Goal: Find specific page/section: Find specific page/section

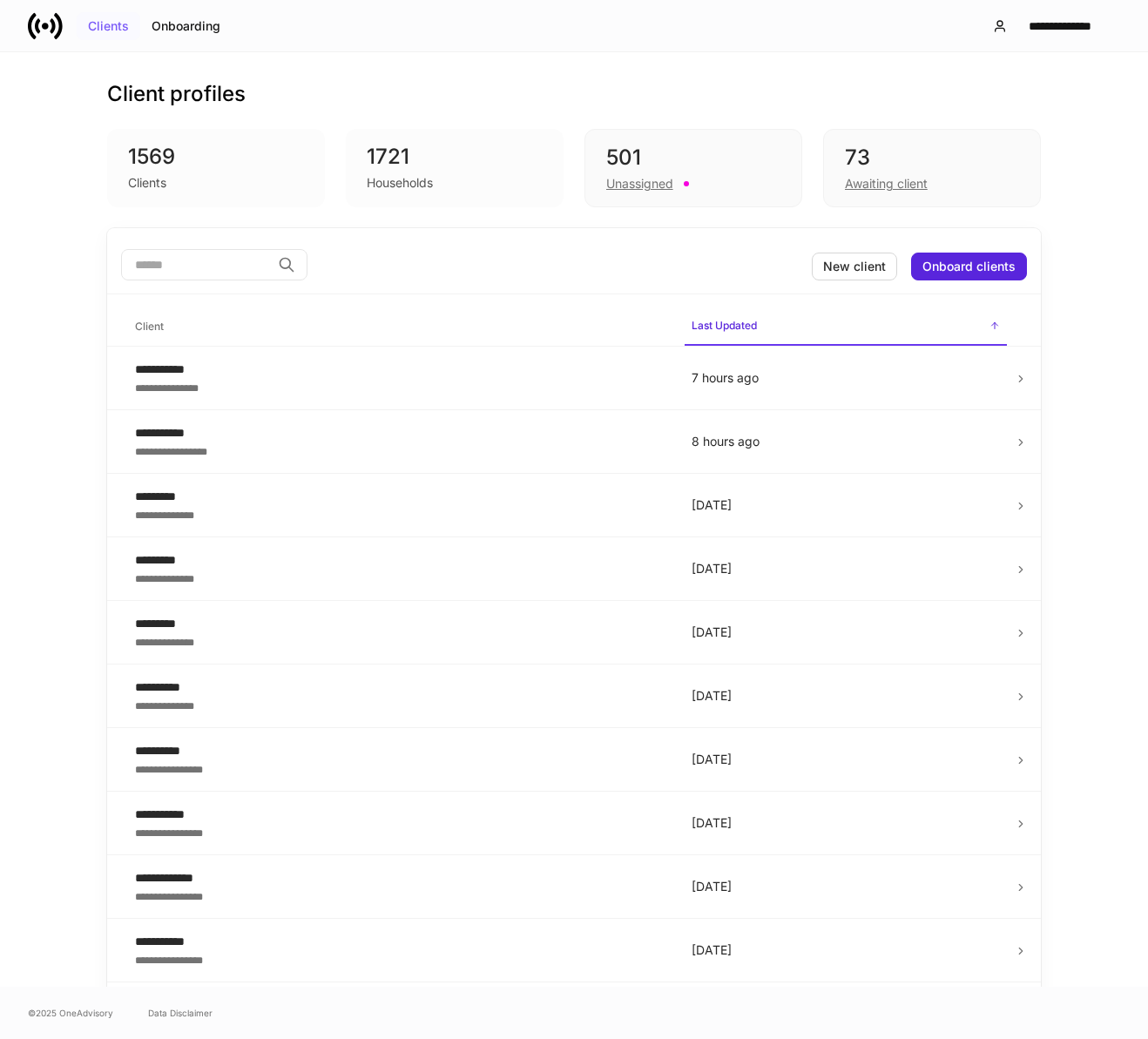
click at [96, 29] on div "Clients" at bounding box center [108, 26] width 41 height 13
click at [197, 26] on div "Onboarding" at bounding box center [185, 26] width 68 height 13
